Goal: Obtain resource: Obtain resource

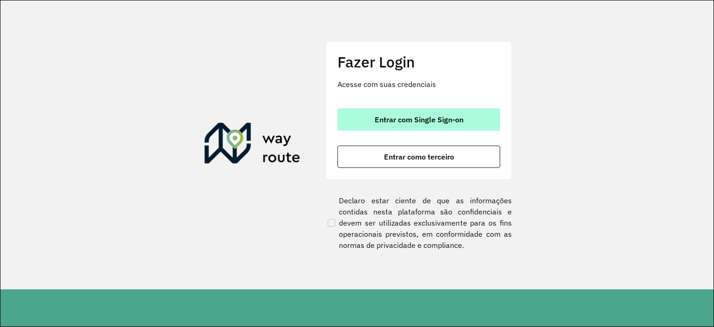
click at [383, 116] on span "Entrar com Single Sign-on" at bounding box center [419, 119] width 89 height 7
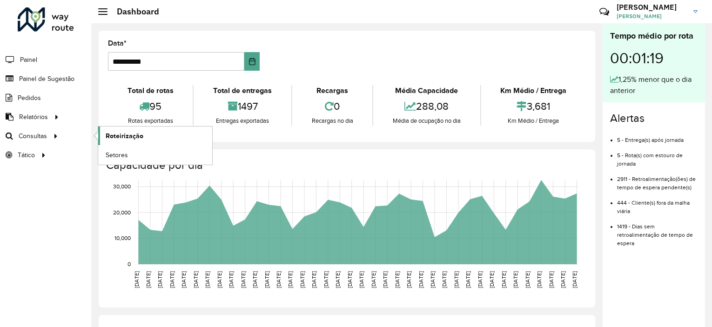
click at [141, 138] on span "Roteirização" at bounding box center [125, 136] width 38 height 10
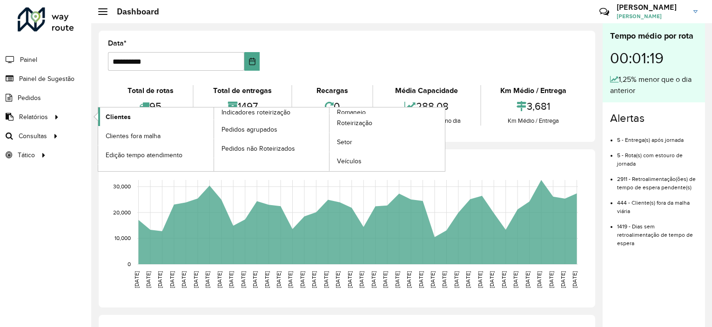
click at [127, 117] on span "Clientes" at bounding box center [118, 117] width 25 height 10
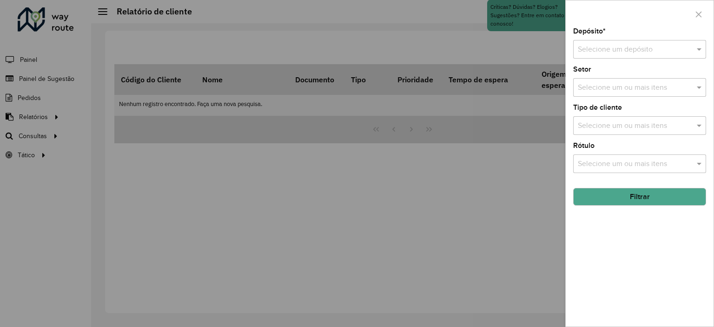
click at [607, 53] on input "text" at bounding box center [630, 49] width 105 height 11
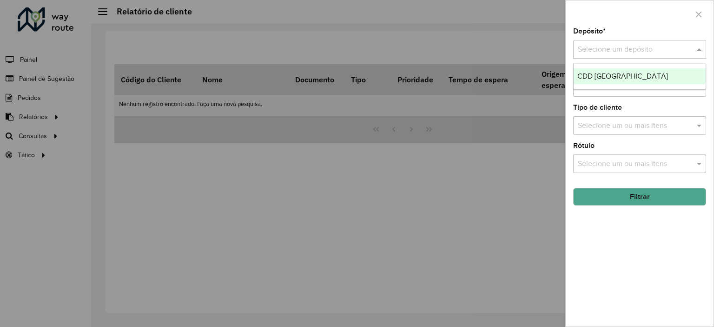
click at [607, 77] on span "CDD [GEOGRAPHIC_DATA]" at bounding box center [623, 76] width 91 height 8
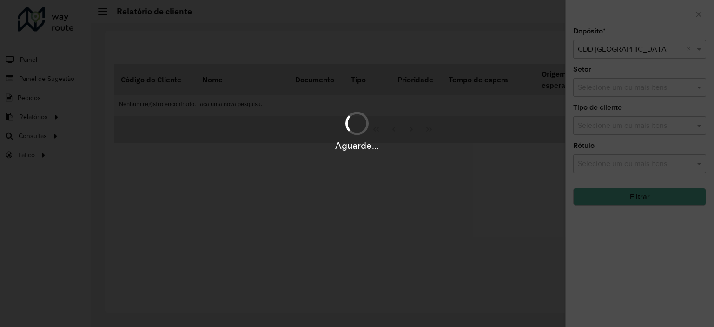
click at [600, 126] on div "Aguarde..." at bounding box center [357, 131] width 714 height 44
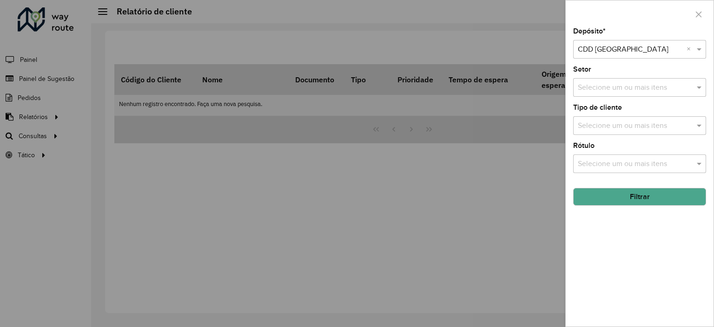
click at [600, 126] on input "text" at bounding box center [635, 125] width 119 height 11
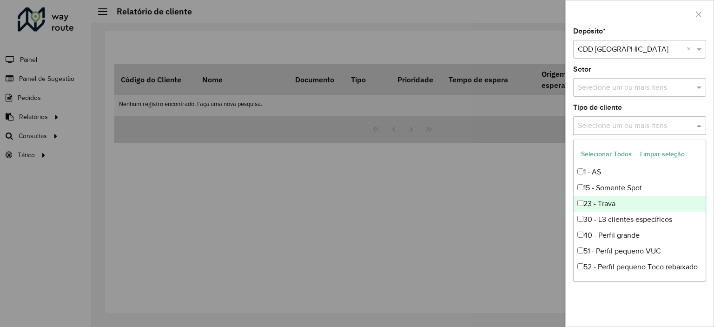
click at [606, 201] on div "23 - Trava" at bounding box center [640, 204] width 132 height 16
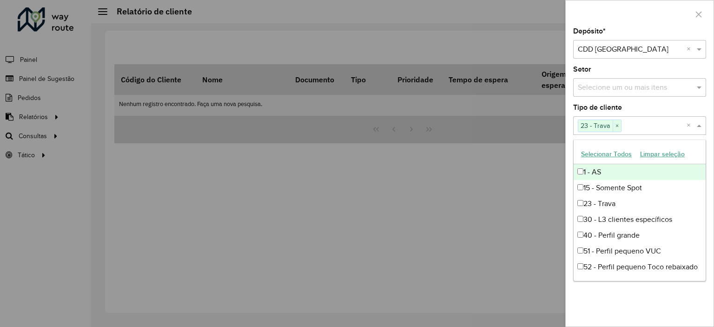
click at [700, 123] on span at bounding box center [701, 125] width 12 height 11
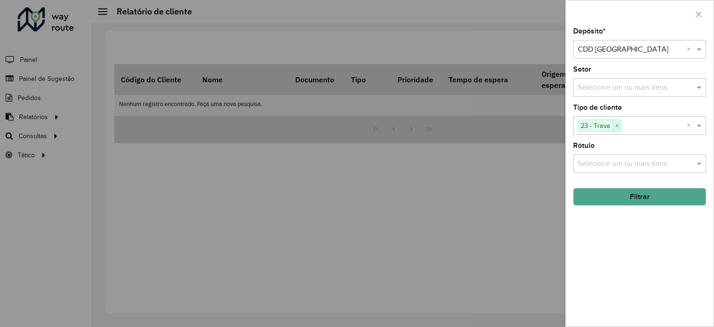
click at [618, 126] on span "×" at bounding box center [617, 125] width 8 height 11
click at [631, 204] on button "Filtrar" at bounding box center [640, 197] width 133 height 18
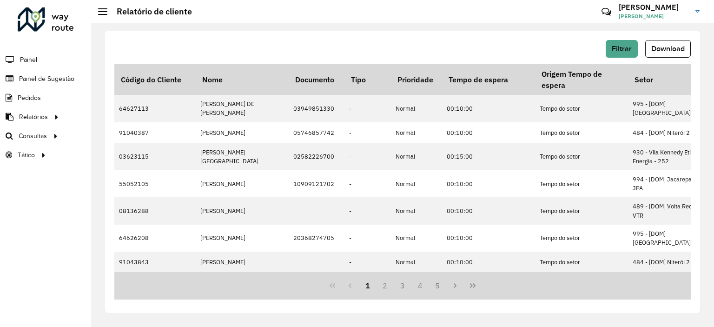
click at [670, 57] on button "Download" at bounding box center [669, 49] width 46 height 18
